Goal: Information Seeking & Learning: Learn about a topic

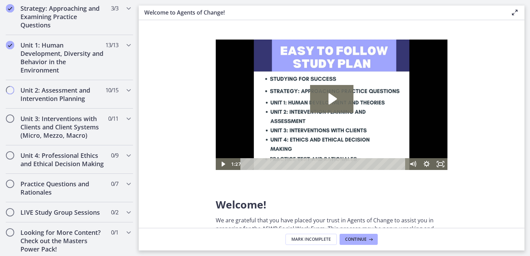
scroll to position [439, 0]
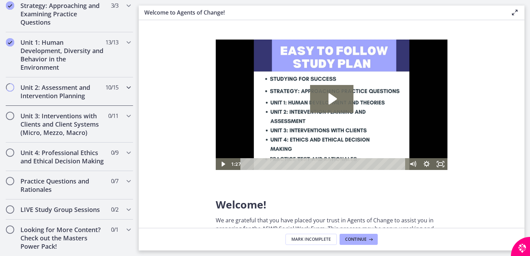
click at [83, 94] on h2 "Unit 2: Assessment and Intervention Planning" at bounding box center [62, 91] width 85 height 17
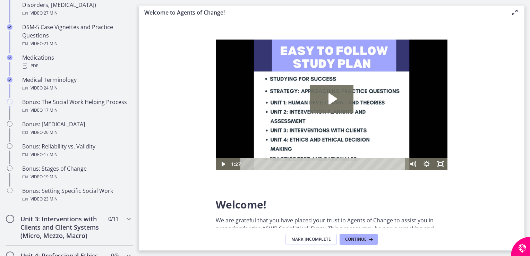
scroll to position [450, 0]
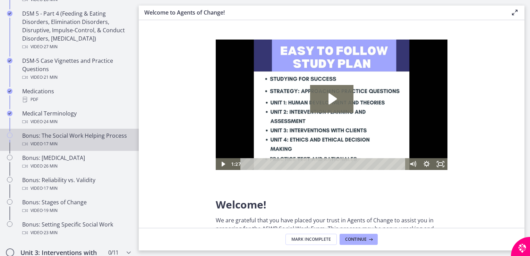
click at [79, 144] on div "Bonus: The Social Work Helping Process Video · 17 min" at bounding box center [76, 139] width 108 height 17
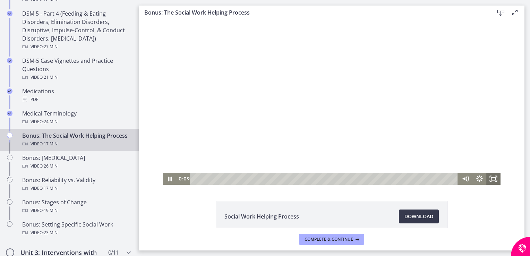
click at [488, 181] on icon "Fullscreen" at bounding box center [493, 179] width 14 height 12
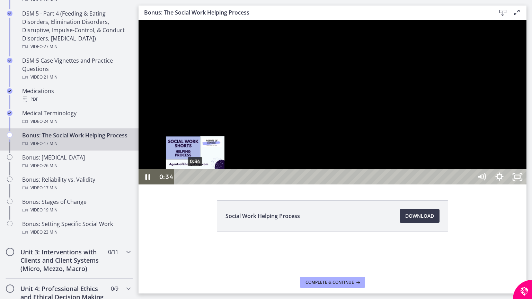
drag, startPoint x: 199, startPoint y: 312, endPoint x: 195, endPoint y: 313, distance: 3.5
click at [195, 180] on div "Playbar" at bounding box center [195, 177] width 5 height 5
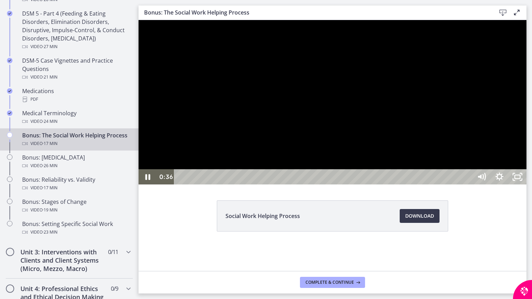
click at [284, 185] on div at bounding box center [333, 102] width 388 height 165
click at [527, 164] on div at bounding box center [333, 102] width 388 height 165
click at [362, 185] on div at bounding box center [333, 102] width 388 height 165
click at [313, 185] on div at bounding box center [333, 102] width 388 height 165
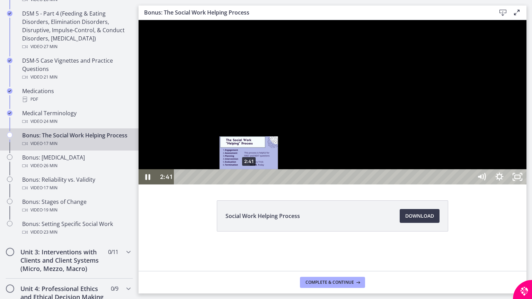
drag, startPoint x: 255, startPoint y: 312, endPoint x: 249, endPoint y: 313, distance: 5.6
click at [249, 180] on div "Playbar" at bounding box center [248, 177] width 5 height 5
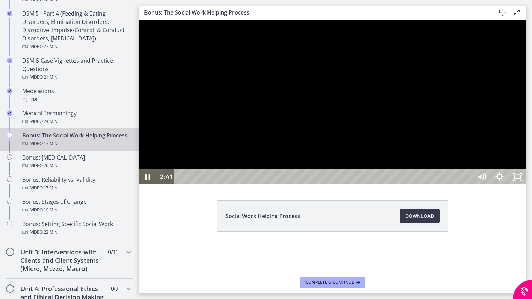
click at [321, 185] on div at bounding box center [333, 102] width 388 height 165
click at [227, 185] on div at bounding box center [333, 102] width 388 height 165
click at [321, 185] on div at bounding box center [333, 102] width 388 height 165
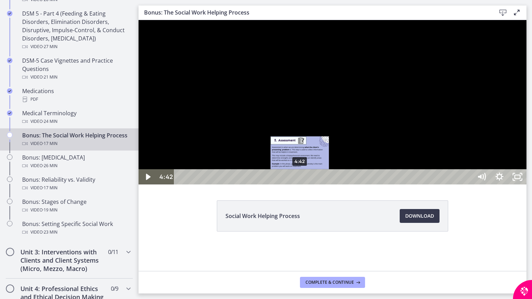
click at [300, 180] on div "Playbar" at bounding box center [299, 177] width 5 height 5
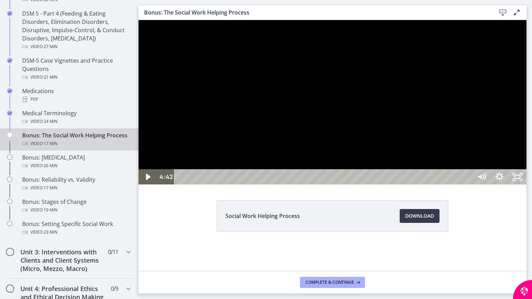
click at [333, 185] on div at bounding box center [333, 102] width 388 height 165
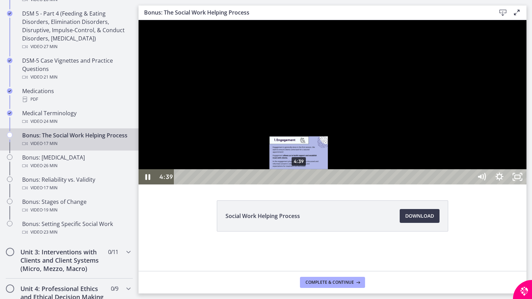
click at [299, 180] on div "Playbar" at bounding box center [299, 177] width 5 height 5
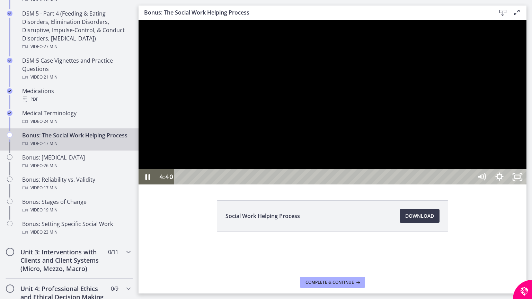
click at [367, 185] on div at bounding box center [333, 102] width 388 height 165
click at [432, 185] on div at bounding box center [333, 102] width 388 height 165
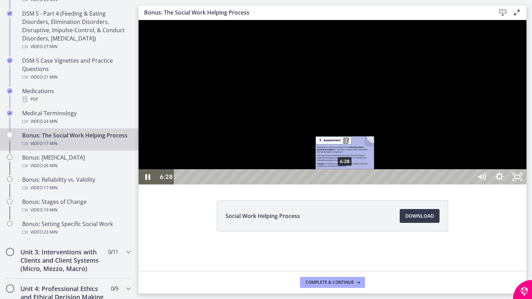
drag, startPoint x: 350, startPoint y: 311, endPoint x: 345, endPoint y: 311, distance: 4.2
click at [345, 180] on div "Playbar" at bounding box center [344, 177] width 5 height 5
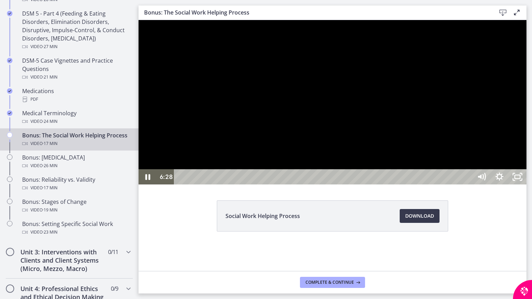
click at [426, 185] on div at bounding box center [333, 102] width 388 height 165
click at [367, 185] on div at bounding box center [333, 102] width 388 height 165
click at [427, 185] on div at bounding box center [333, 102] width 388 height 165
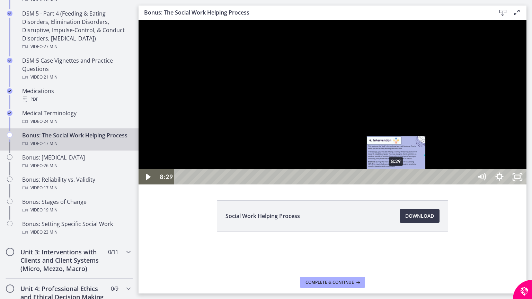
click at [397, 180] on div "Playbar" at bounding box center [396, 177] width 5 height 5
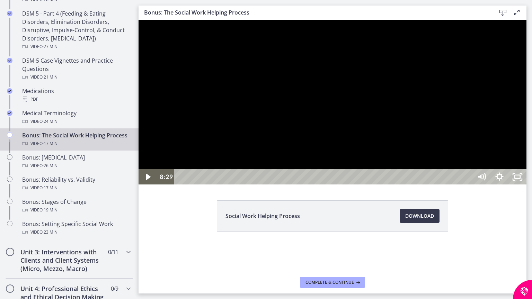
click at [462, 185] on div at bounding box center [333, 102] width 388 height 165
click at [417, 185] on div at bounding box center [333, 102] width 388 height 165
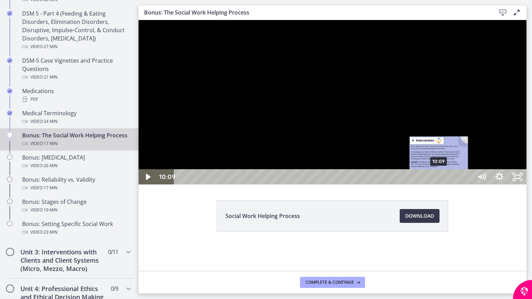
click at [439, 180] on div "Playbar" at bounding box center [438, 177] width 5 height 5
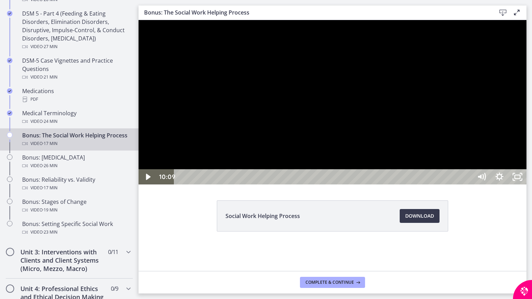
click at [441, 185] on div at bounding box center [333, 102] width 388 height 165
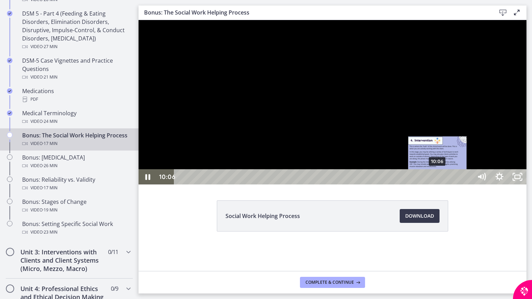
click at [438, 180] on div "Playbar" at bounding box center [437, 177] width 5 height 5
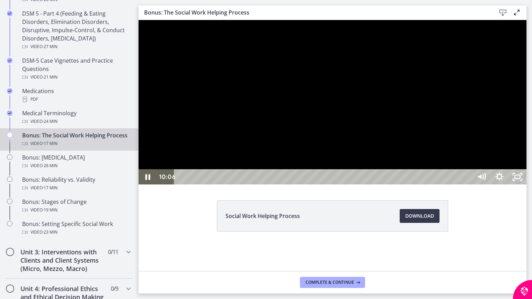
click at [449, 185] on div at bounding box center [333, 102] width 388 height 165
click at [363, 185] on div at bounding box center [333, 102] width 388 height 165
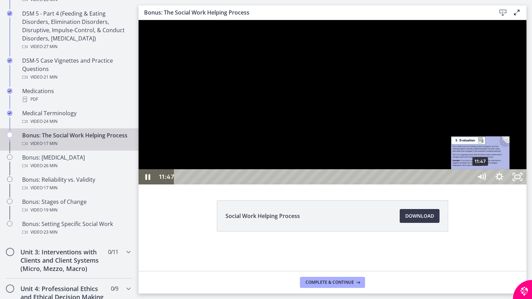
click at [481, 180] on div "Playbar" at bounding box center [480, 177] width 5 height 5
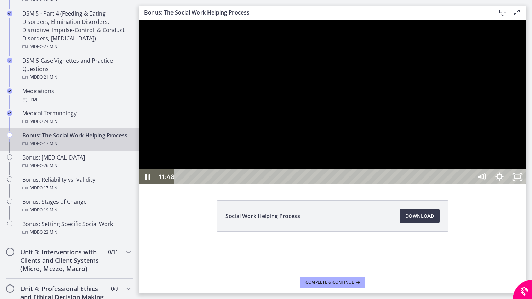
click at [494, 185] on div at bounding box center [333, 102] width 388 height 165
click at [500, 185] on div at bounding box center [333, 102] width 388 height 165
click at [527, 185] on div at bounding box center [333, 102] width 388 height 165
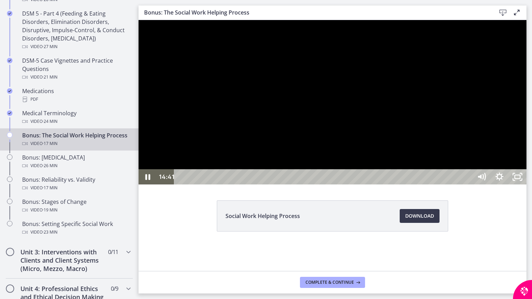
click at [527, 185] on div at bounding box center [333, 102] width 388 height 165
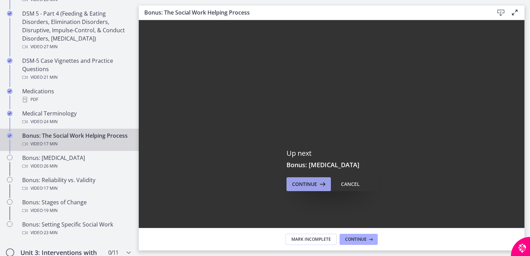
click at [317, 183] on icon at bounding box center [322, 184] width 10 height 8
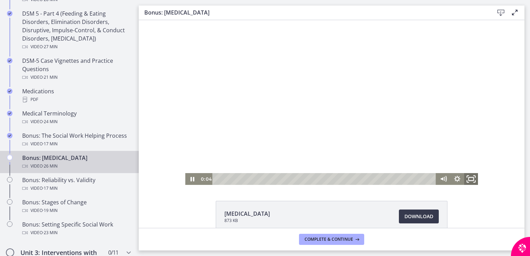
click at [468, 180] on rect "Fullscreen" at bounding box center [470, 178] width 5 height 3
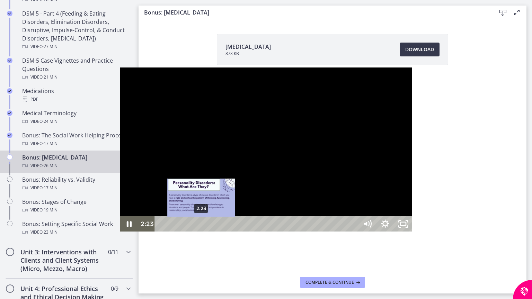
click at [199, 227] on div "Playbar" at bounding box center [201, 224] width 5 height 5
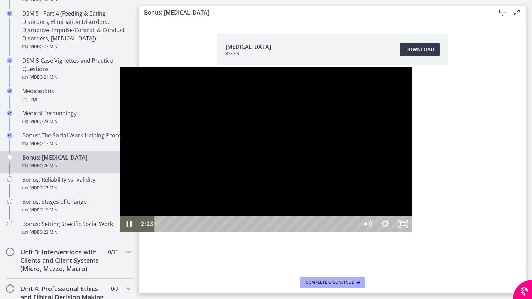
click at [143, 232] on div at bounding box center [266, 150] width 292 height 165
click at [161, 232] on div at bounding box center [266, 150] width 292 height 165
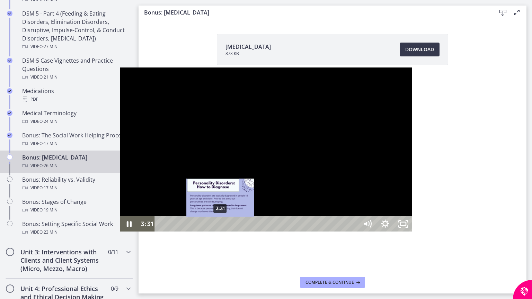
click at [218, 227] on div "Playbar" at bounding box center [220, 224] width 5 height 5
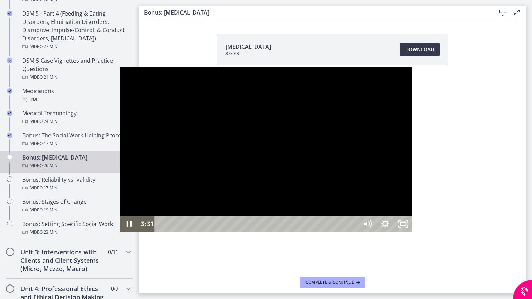
click at [185, 232] on div at bounding box center [266, 150] width 292 height 165
click at [157, 204] on div at bounding box center [266, 150] width 292 height 165
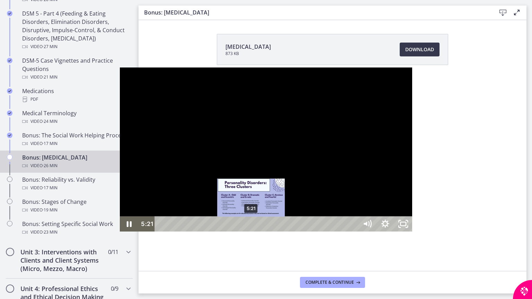
click at [248, 227] on div "Playbar" at bounding box center [250, 224] width 5 height 5
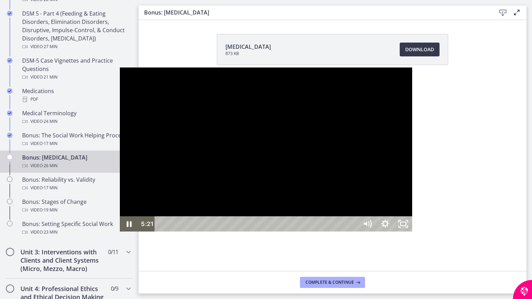
click at [175, 232] on div at bounding box center [266, 150] width 292 height 165
click at [161, 216] on div at bounding box center [266, 150] width 292 height 165
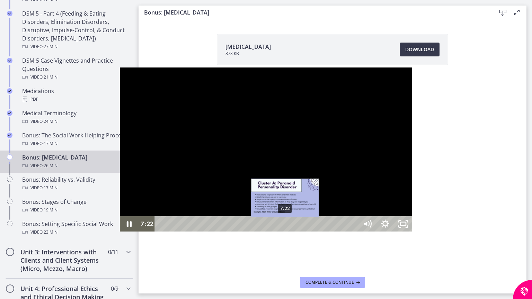
click at [282, 227] on div "Playbar" at bounding box center [284, 224] width 5 height 5
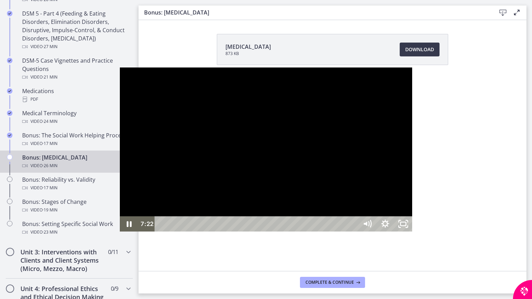
click at [187, 232] on div at bounding box center [266, 150] width 292 height 165
click at [186, 222] on div at bounding box center [266, 150] width 292 height 165
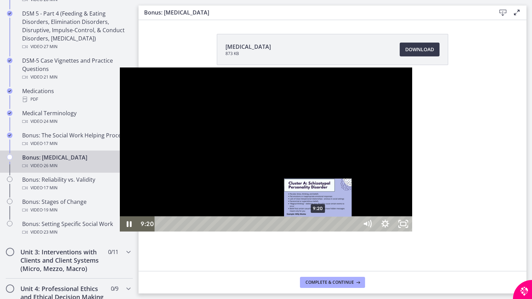
click at [315, 227] on div "Playbar" at bounding box center [317, 224] width 5 height 5
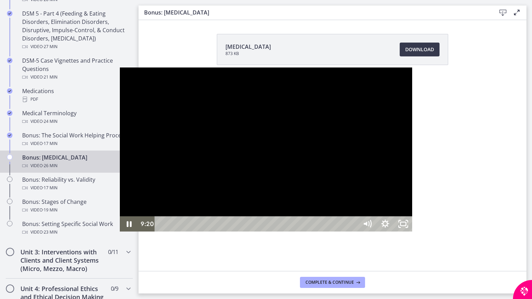
click at [228, 232] on div at bounding box center [266, 150] width 292 height 165
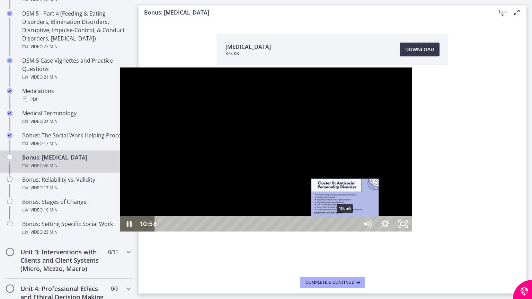
click at [342, 227] on div "Playbar" at bounding box center [344, 224] width 5 height 5
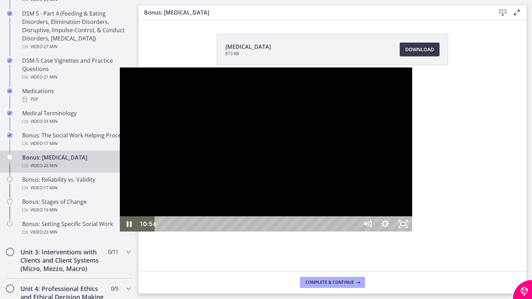
click at [251, 232] on div at bounding box center [266, 150] width 292 height 165
click at [180, 195] on div at bounding box center [266, 150] width 292 height 165
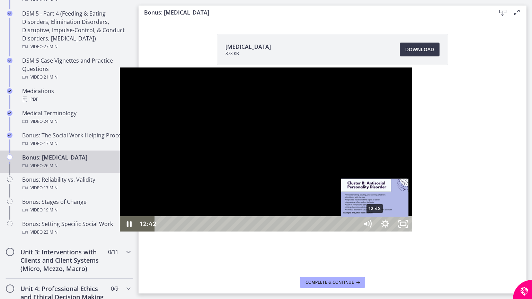
click at [372, 227] on div "Playbar" at bounding box center [374, 224] width 5 height 5
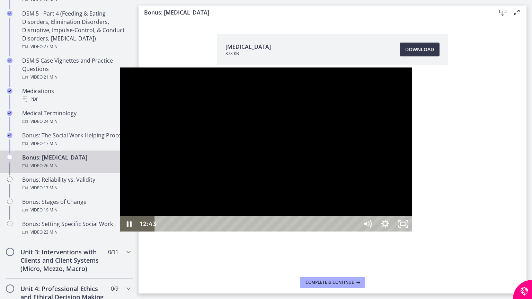
click at [299, 232] on div at bounding box center [266, 150] width 292 height 165
click at [296, 232] on div at bounding box center [266, 150] width 292 height 165
click at [407, 227] on div "Playbar" at bounding box center [409, 224] width 5 height 5
click at [300, 232] on div at bounding box center [266, 150] width 292 height 165
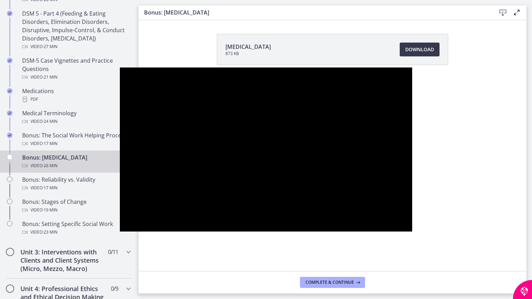
click at [300, 232] on div at bounding box center [266, 150] width 292 height 165
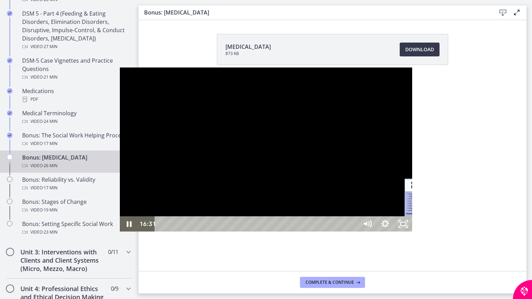
click at [436, 227] on div "Playbar" at bounding box center [438, 224] width 5 height 5
click at [329, 232] on div at bounding box center [266, 150] width 292 height 165
click at [468, 227] on div "Playbar" at bounding box center [470, 224] width 5 height 5
click at [360, 232] on div at bounding box center [266, 150] width 292 height 165
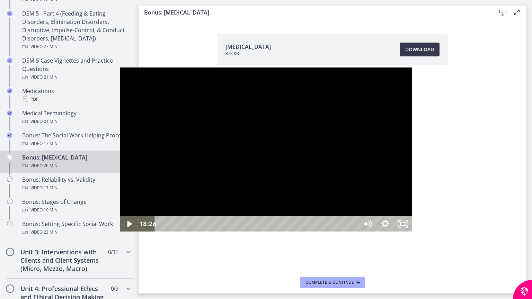
click at [360, 232] on div at bounding box center [266, 150] width 292 height 165
click at [290, 116] on div at bounding box center [266, 150] width 292 height 165
click at [120, 68] on button "Play Video: chtpa6pl07nsrrbj7670.mp4" at bounding box center [120, 68] width 0 height 0
click at [529, 227] on div "Playbar" at bounding box center [531, 224] width 5 height 5
click at [412, 232] on div at bounding box center [266, 150] width 292 height 165
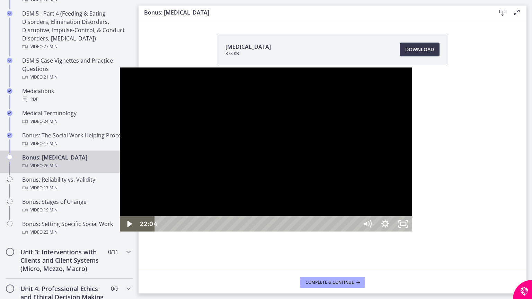
click at [412, 232] on div at bounding box center [266, 150] width 292 height 165
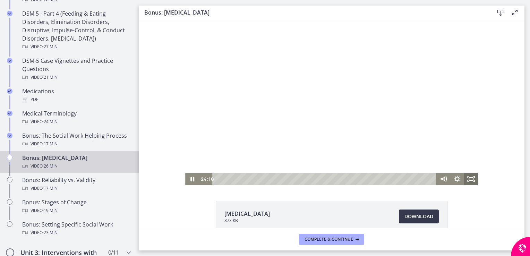
click at [466, 178] on icon "Fullscreen" at bounding box center [471, 179] width 14 height 12
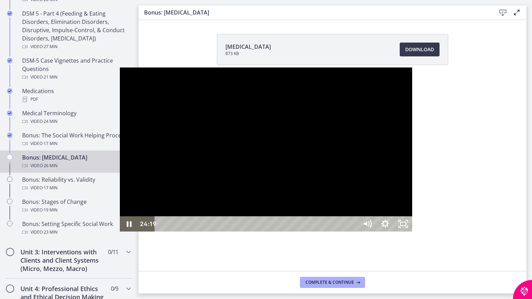
click at [412, 232] on div at bounding box center [266, 150] width 292 height 165
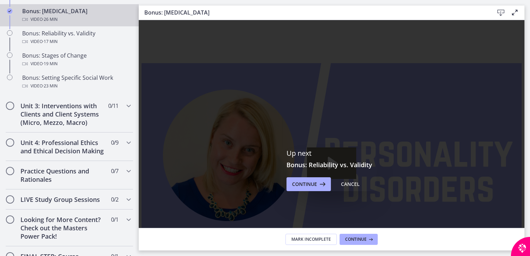
scroll to position [595, 0]
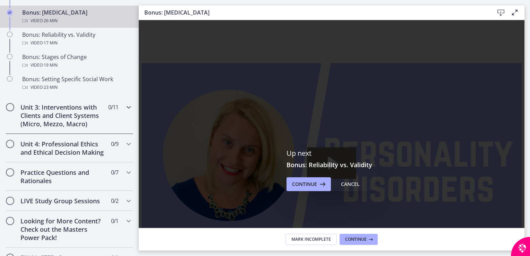
click at [114, 132] on div "Unit 3: Interventions with Clients and Client Systems (Micro, Mezzo, Macro) 0 /…" at bounding box center [70, 115] width 128 height 37
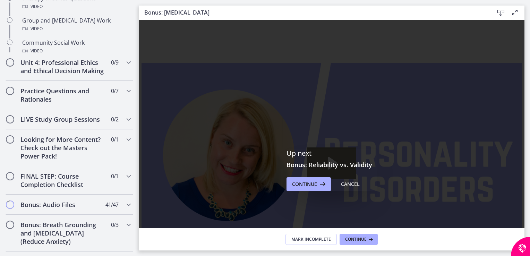
scroll to position [588, 0]
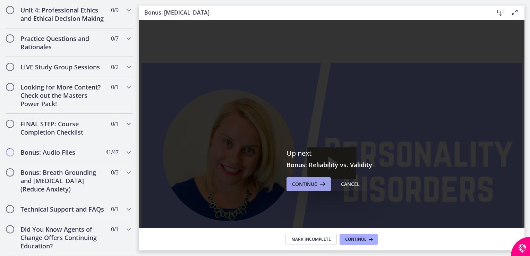
click at [286, 184] on button "Continue" at bounding box center [308, 184] width 44 height 14
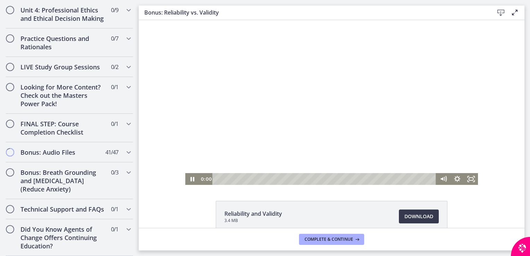
click at [322, 125] on div at bounding box center [331, 102] width 292 height 165
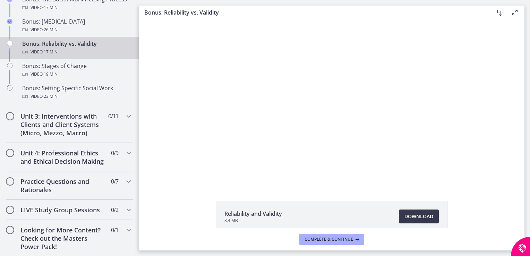
scroll to position [587, 0]
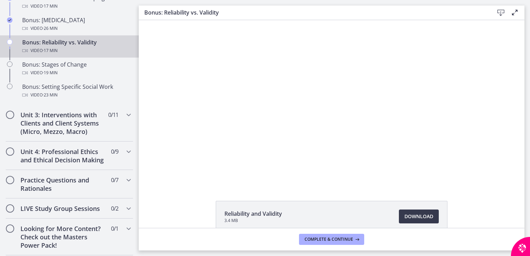
drag, startPoint x: 136, startPoint y: 212, endPoint x: 1, endPoint y: 153, distance: 146.9
click at [100, 140] on div "Unit 3: Interventions with Clients and Client Systems (Micro, Mezzo, Macro) 0 /…" at bounding box center [70, 123] width 128 height 37
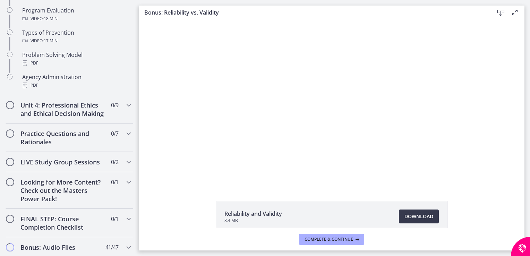
scroll to position [481, 0]
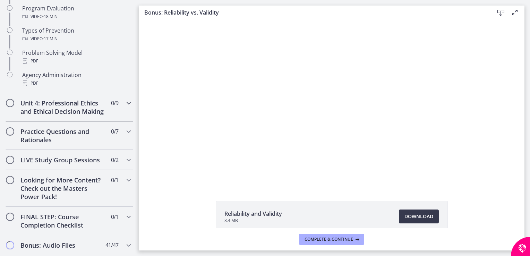
click at [125, 103] on icon "Chapters" at bounding box center [128, 103] width 8 height 8
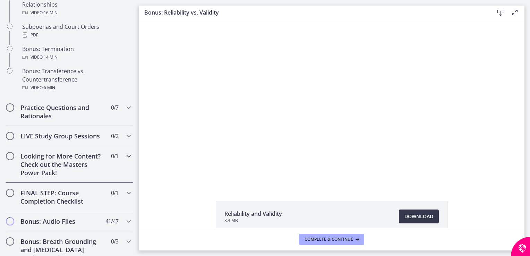
scroll to position [462, 0]
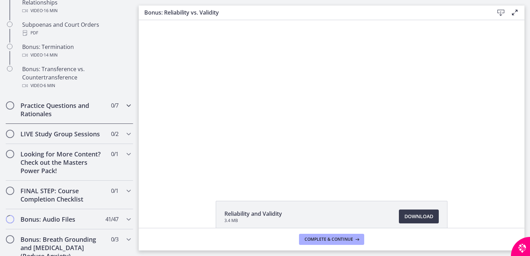
click at [112, 110] on span "0 / 7 Completed" at bounding box center [114, 105] width 7 height 8
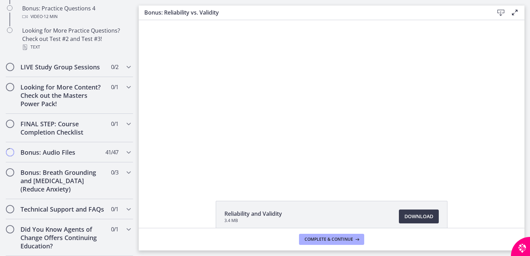
scroll to position [499, 0]
click at [98, 178] on h2 "Bonus: Breath Grounding and [MEDICAL_DATA] (Reduce Anxiety)" at bounding box center [62, 180] width 85 height 25
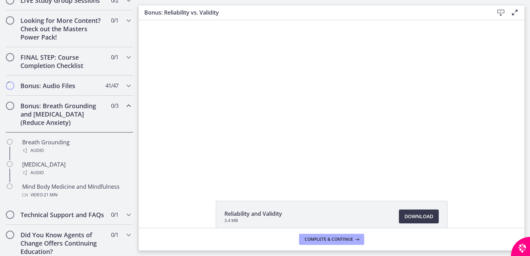
scroll to position [394, 0]
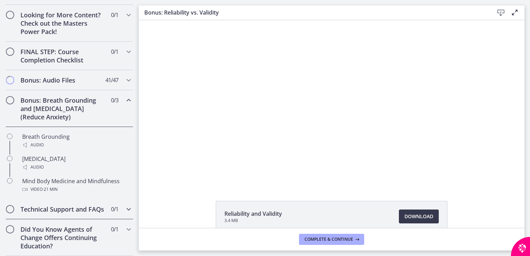
click at [116, 201] on div "Technical Support and FAQs 0 / 1 Completed" at bounding box center [70, 209] width 128 height 20
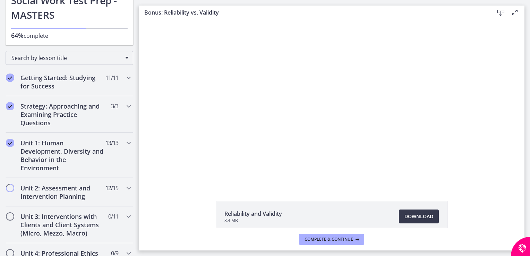
scroll to position [0, 0]
